Goal: Task Accomplishment & Management: Complete application form

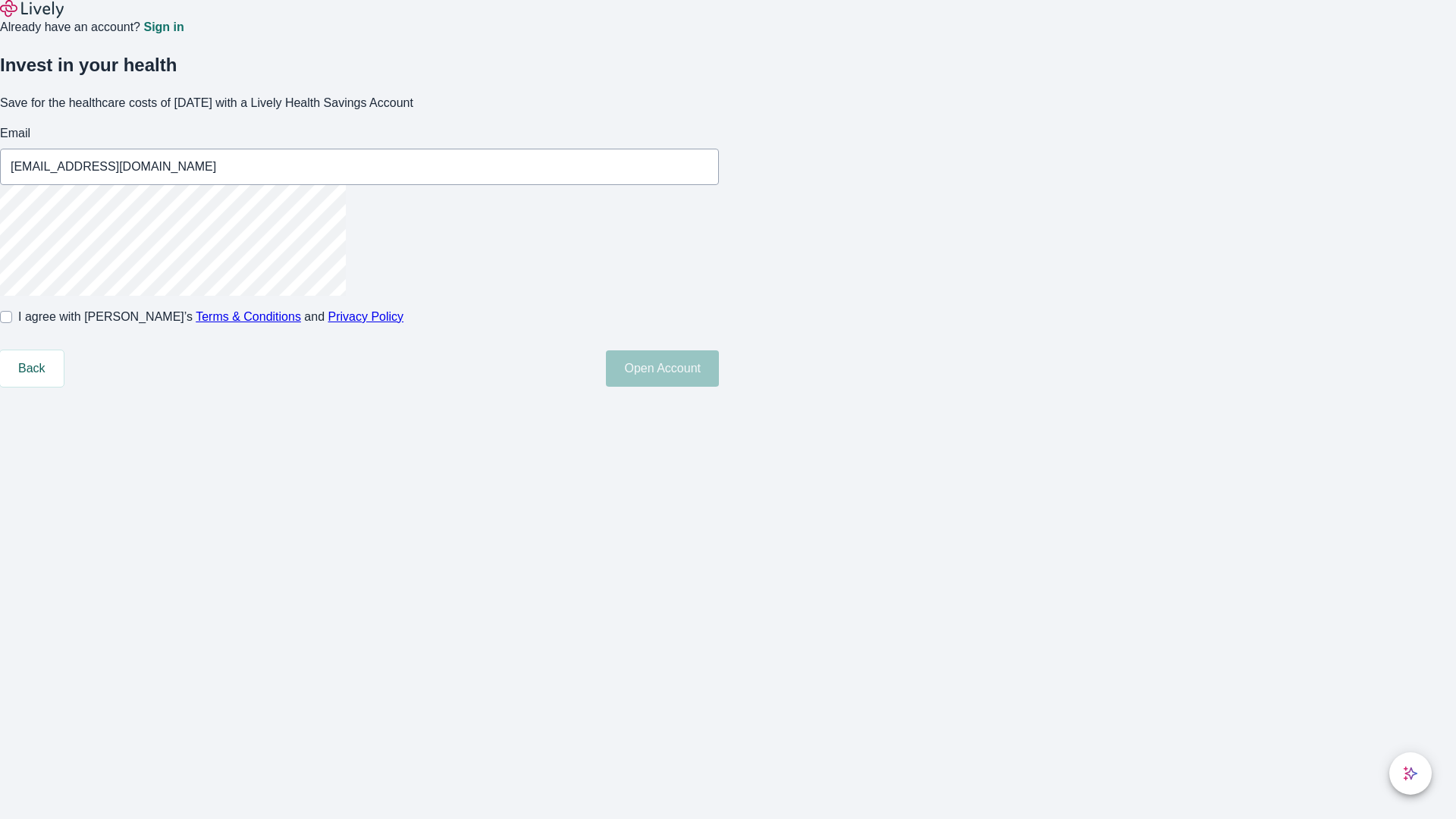
click at [12, 323] on input "I agree with Lively’s Terms & Conditions and Privacy Policy" at bounding box center [6, 317] width 12 height 12
checkbox input "true"
click at [718, 387] on button "Open Account" at bounding box center [662, 368] width 113 height 36
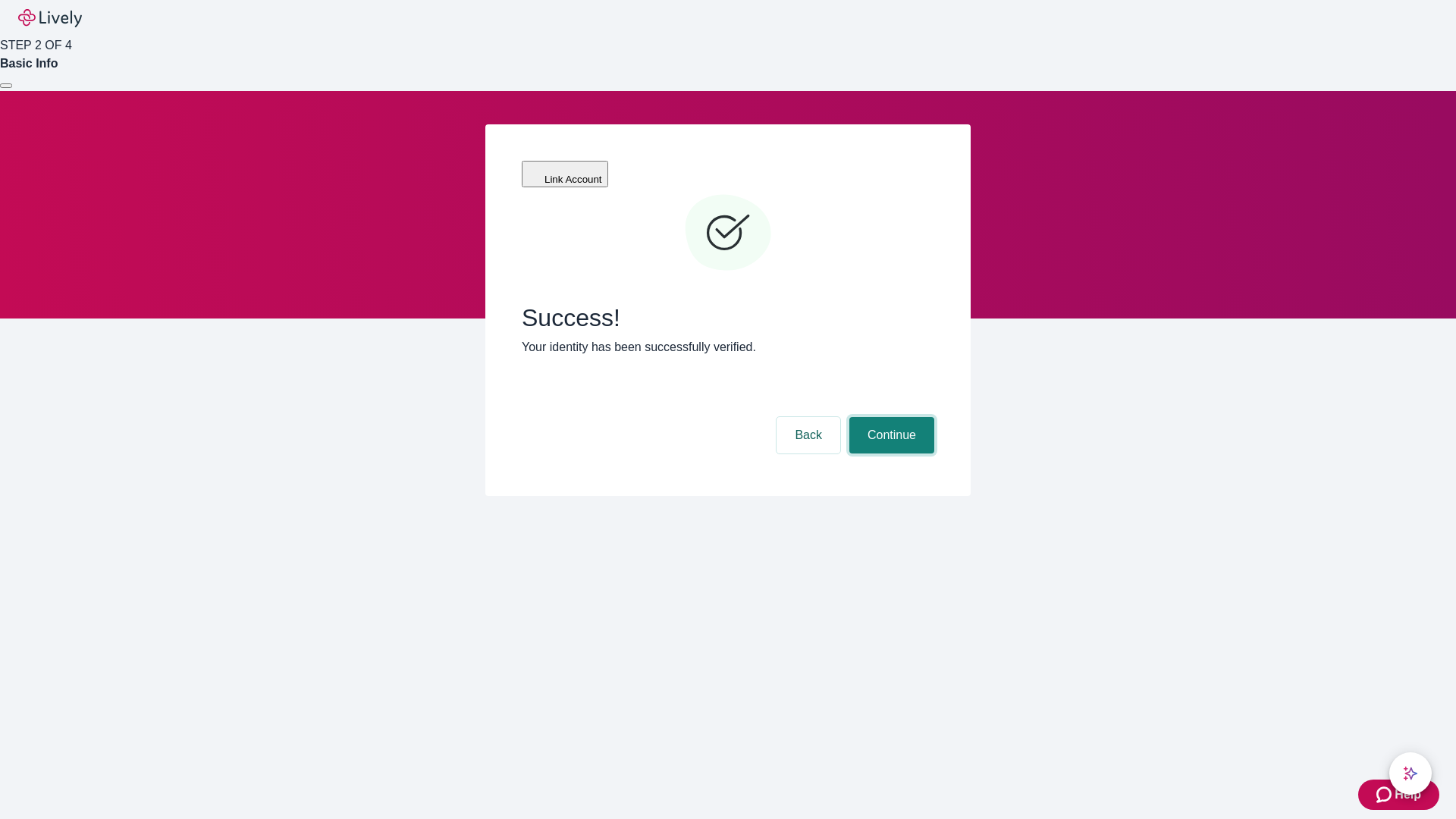
click at [889, 417] on button "Continue" at bounding box center [892, 435] width 85 height 36
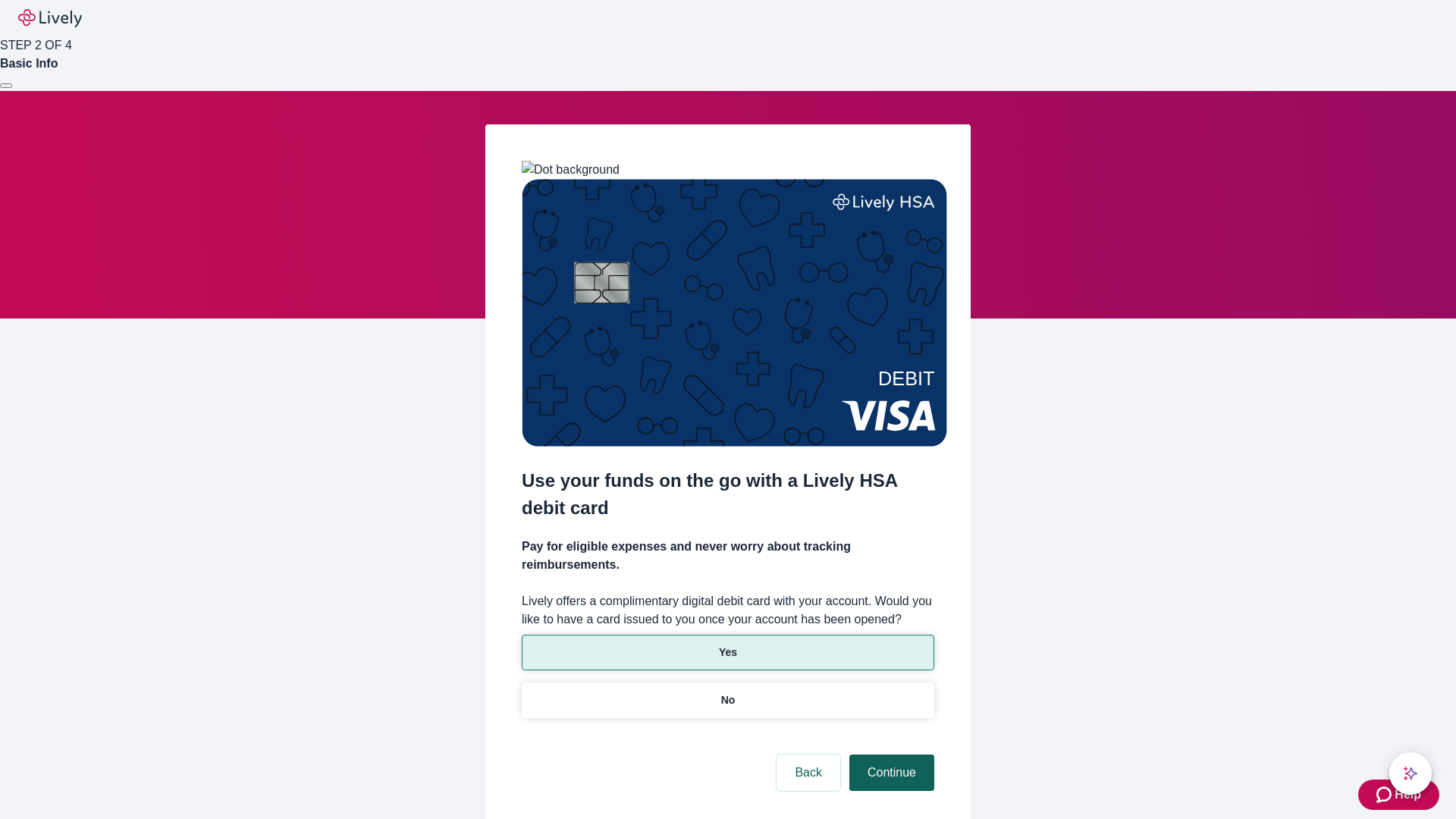
click at [727, 645] on p "Yes" at bounding box center [727, 653] width 18 height 16
click at [889, 754] on button "Continue" at bounding box center [892, 772] width 85 height 36
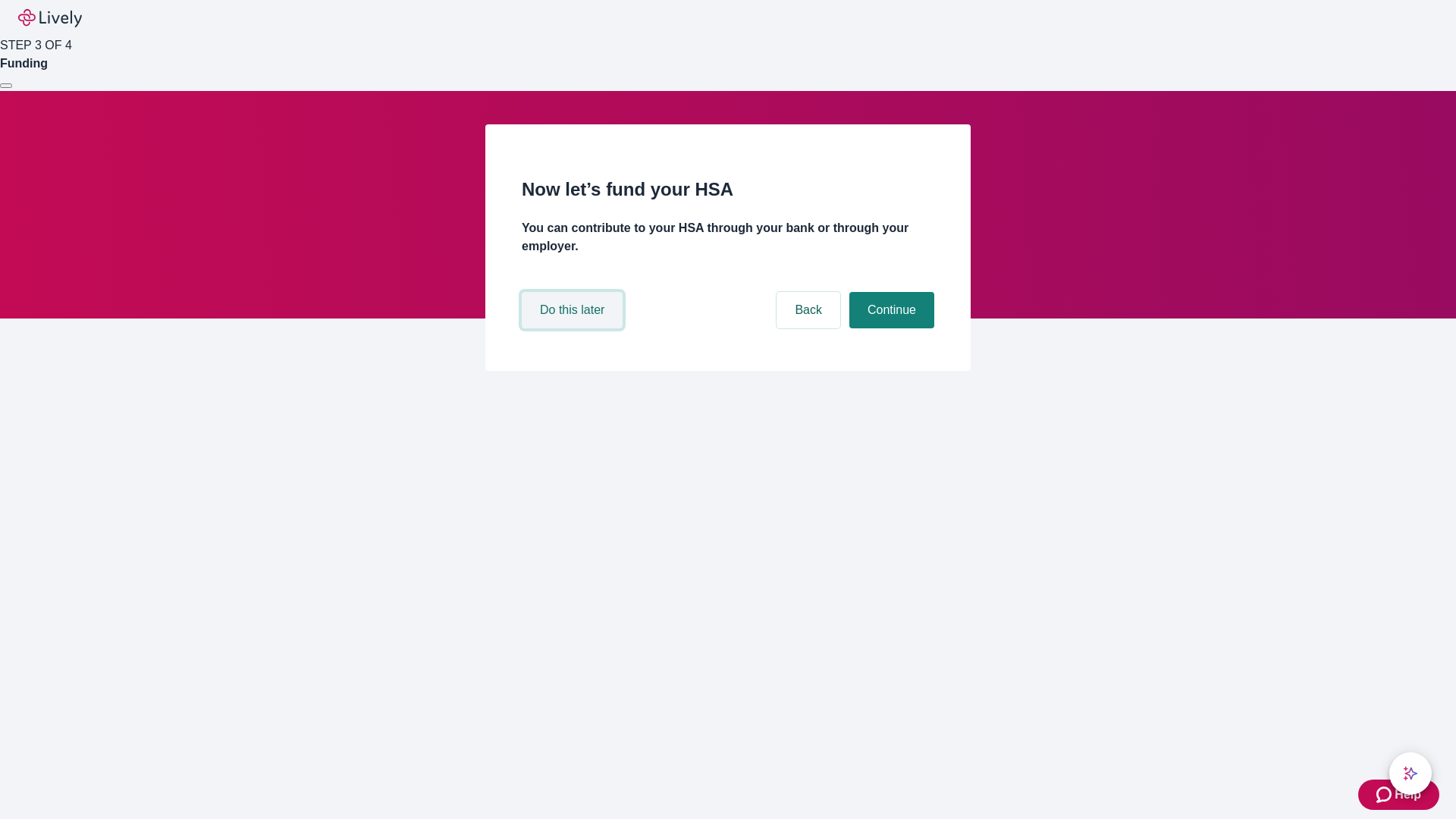
click at [574, 328] on button "Do this later" at bounding box center [572, 310] width 101 height 36
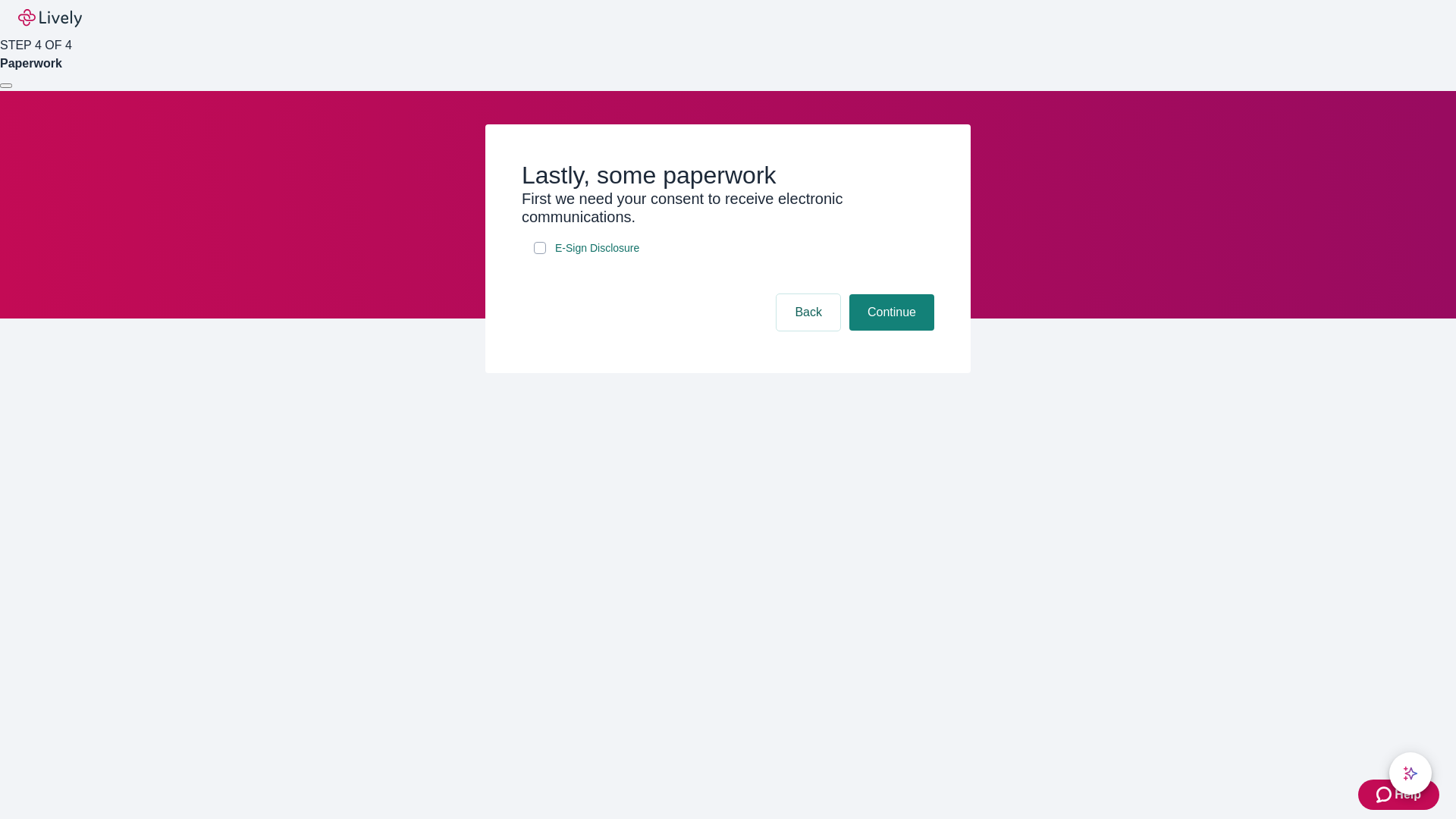
click at [540, 254] on input "E-Sign Disclosure" at bounding box center [540, 248] width 12 height 12
checkbox input "true"
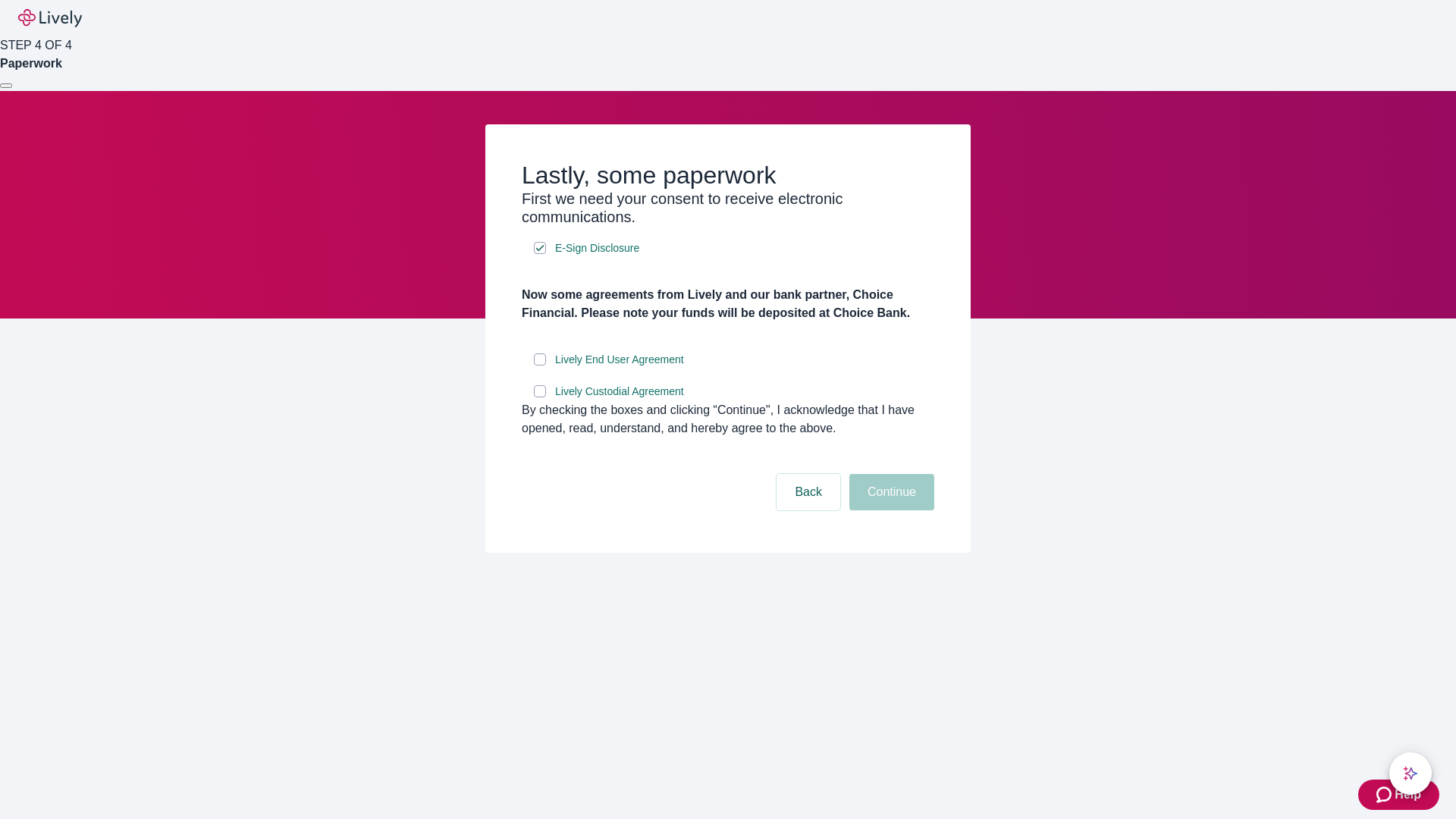
click at [540, 366] on input "Lively End User Agreement" at bounding box center [540, 360] width 12 height 12
checkbox input "true"
click at [540, 397] on input "Lively Custodial Agreement" at bounding box center [540, 391] width 12 height 12
checkbox input "true"
click at [889, 510] on button "Continue" at bounding box center [892, 492] width 85 height 36
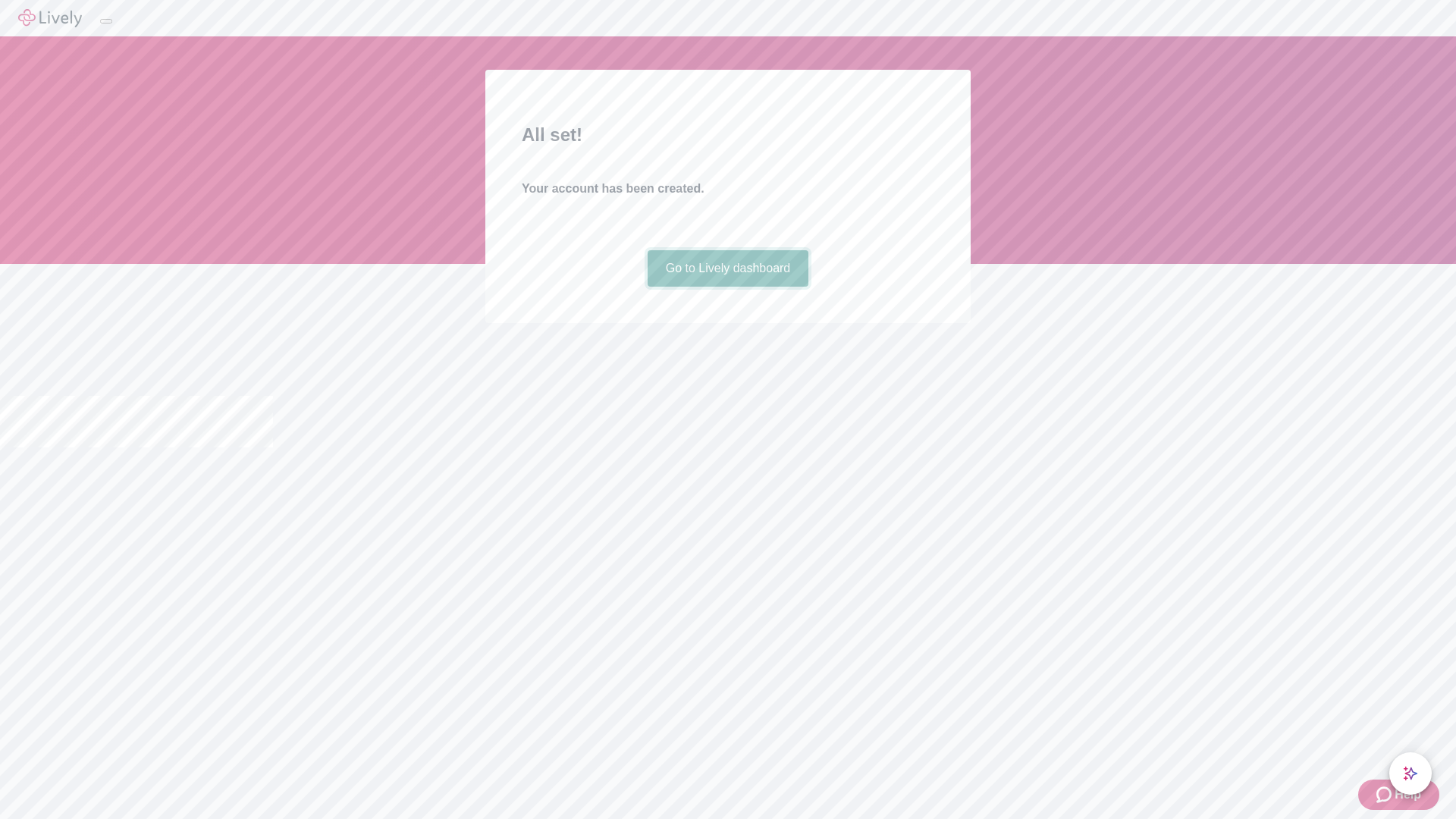
click at [727, 287] on link "Go to Lively dashboard" at bounding box center [728, 269] width 161 height 36
